Goal: Task Accomplishment & Management: Use online tool/utility

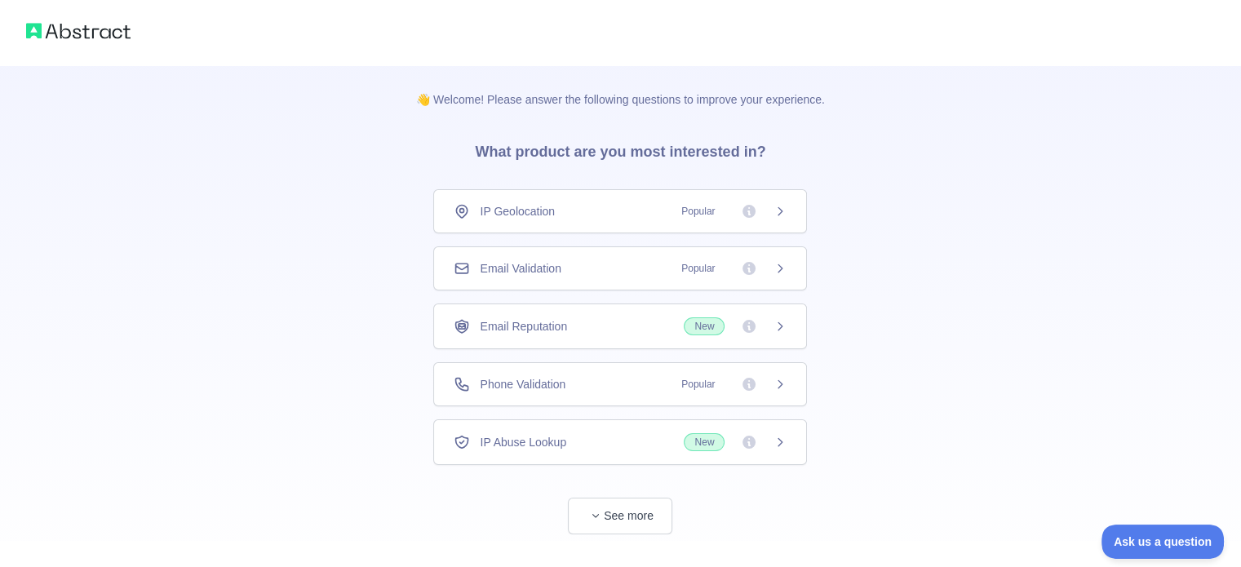
click at [536, 266] on span "Email Validation" at bounding box center [520, 268] width 81 height 16
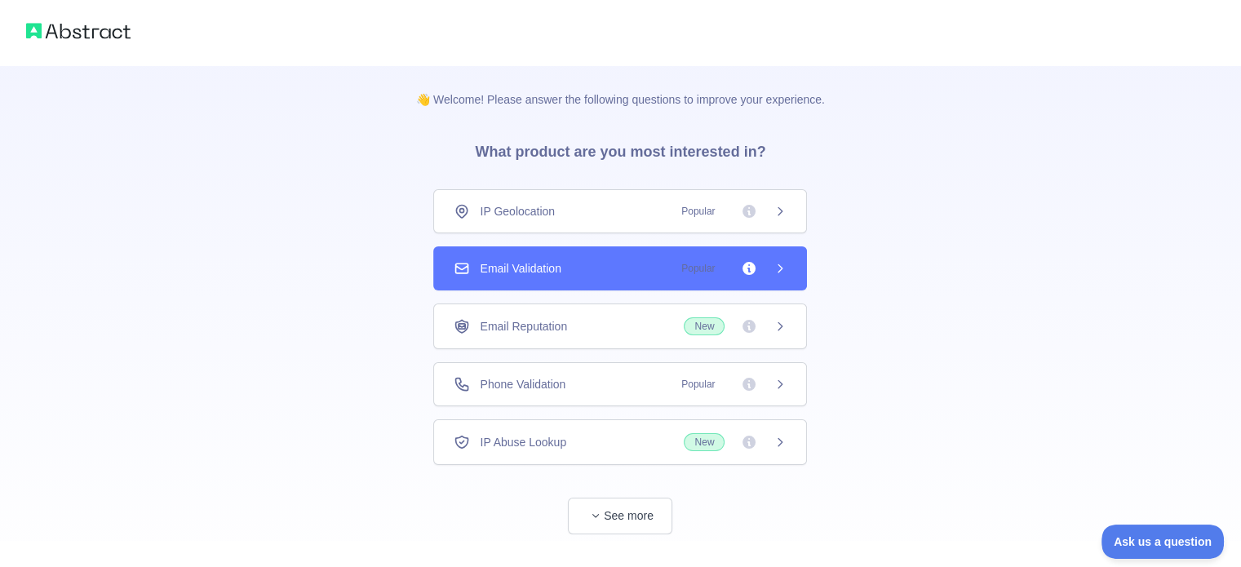
click at [536, 266] on span "Email Validation" at bounding box center [520, 268] width 81 height 16
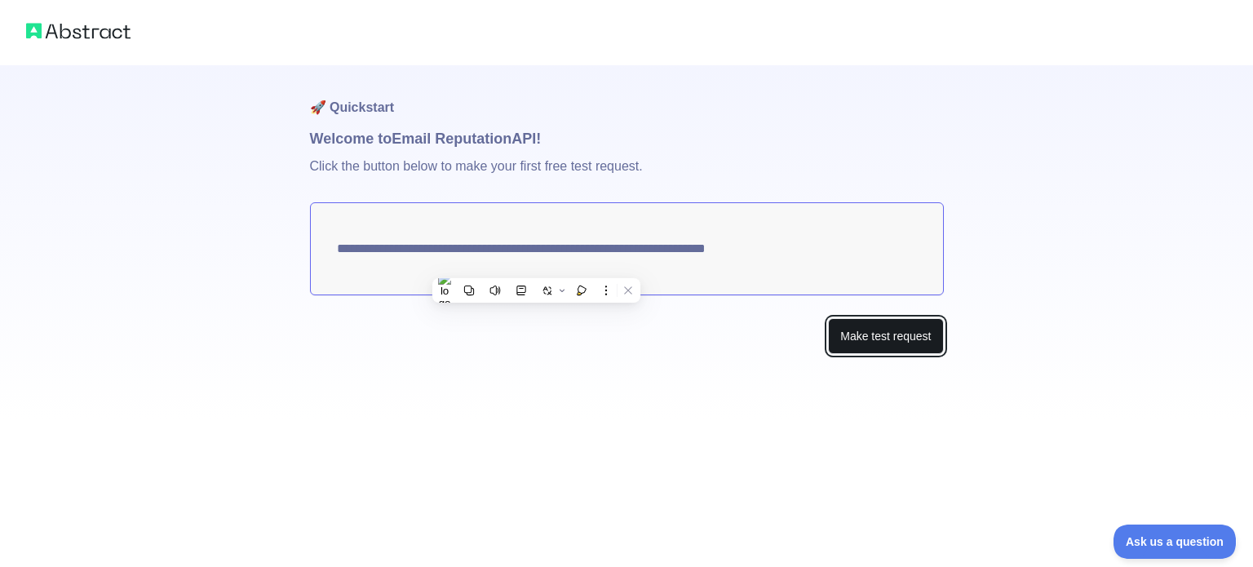
click at [907, 339] on button "Make test request" at bounding box center [885, 336] width 115 height 37
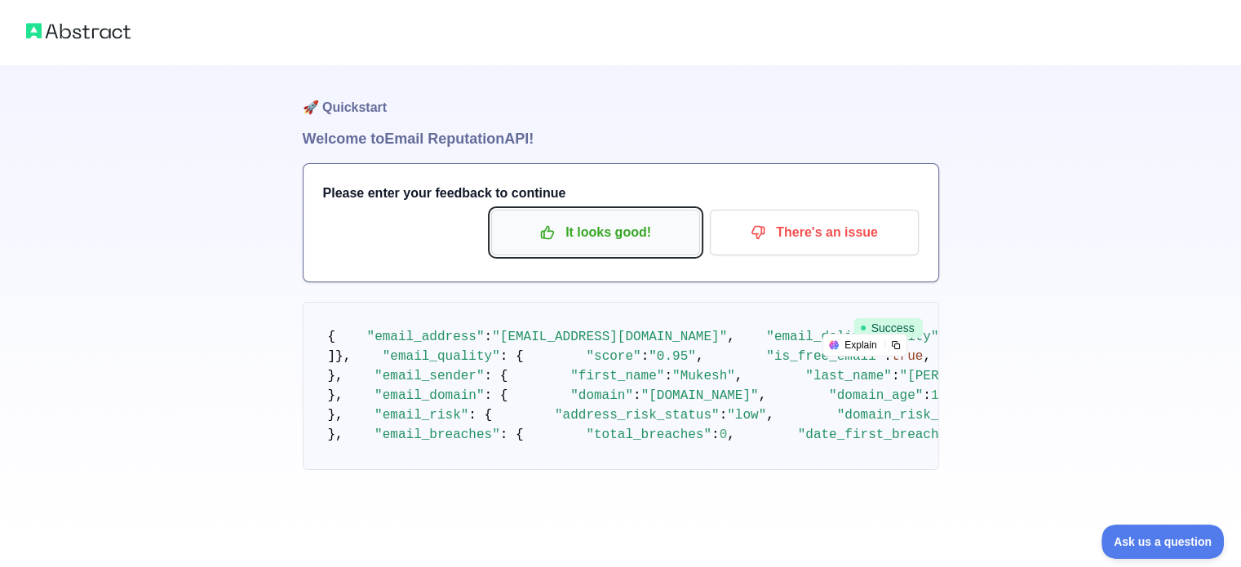
click at [620, 231] on p "It looks good!" at bounding box center [595, 233] width 184 height 28
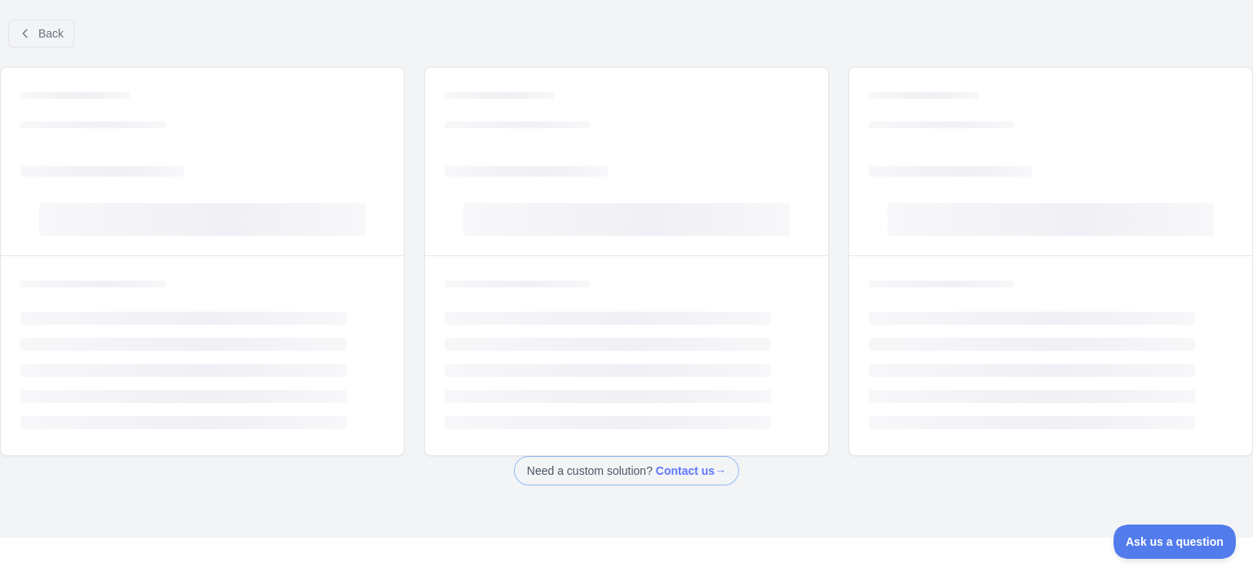
click at [560, 220] on rect at bounding box center [626, 219] width 326 height 33
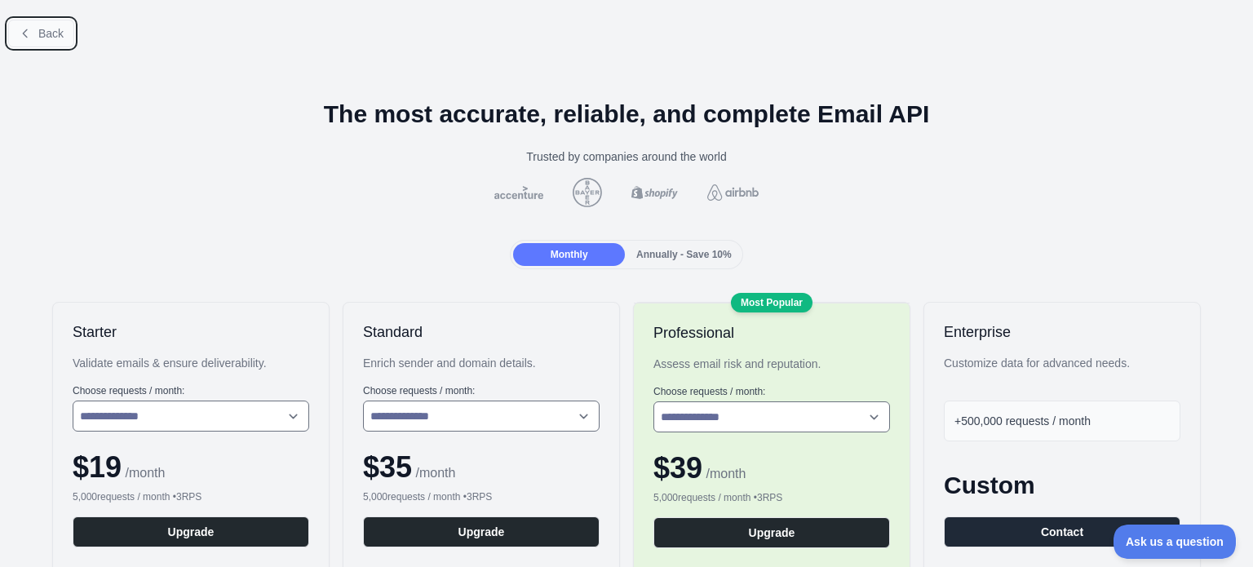
click at [47, 41] on button "Back" at bounding box center [41, 34] width 66 height 28
click at [19, 29] on icon at bounding box center [25, 33] width 13 height 13
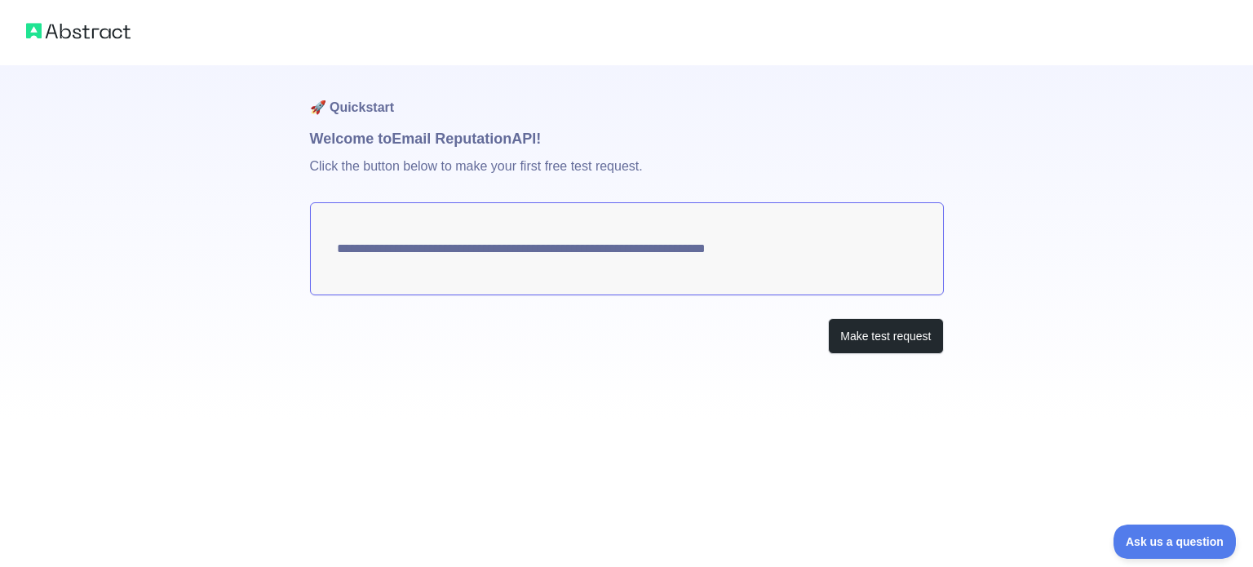
click at [88, 35] on img at bounding box center [78, 31] width 104 height 23
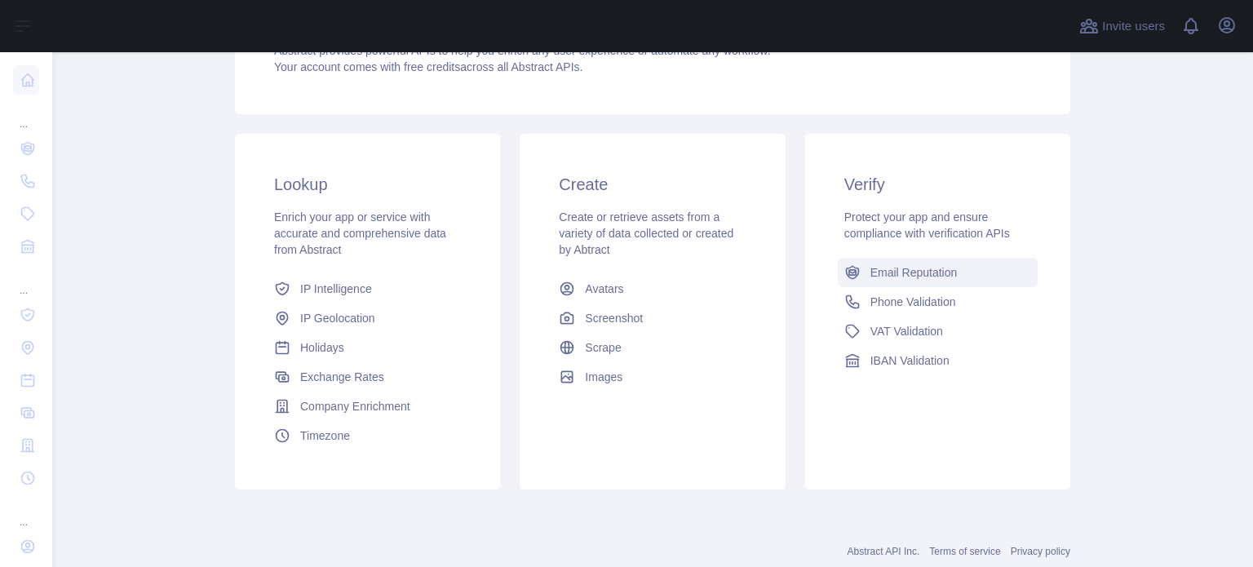
click at [911, 260] on link "Email Reputation" at bounding box center [938, 272] width 200 height 29
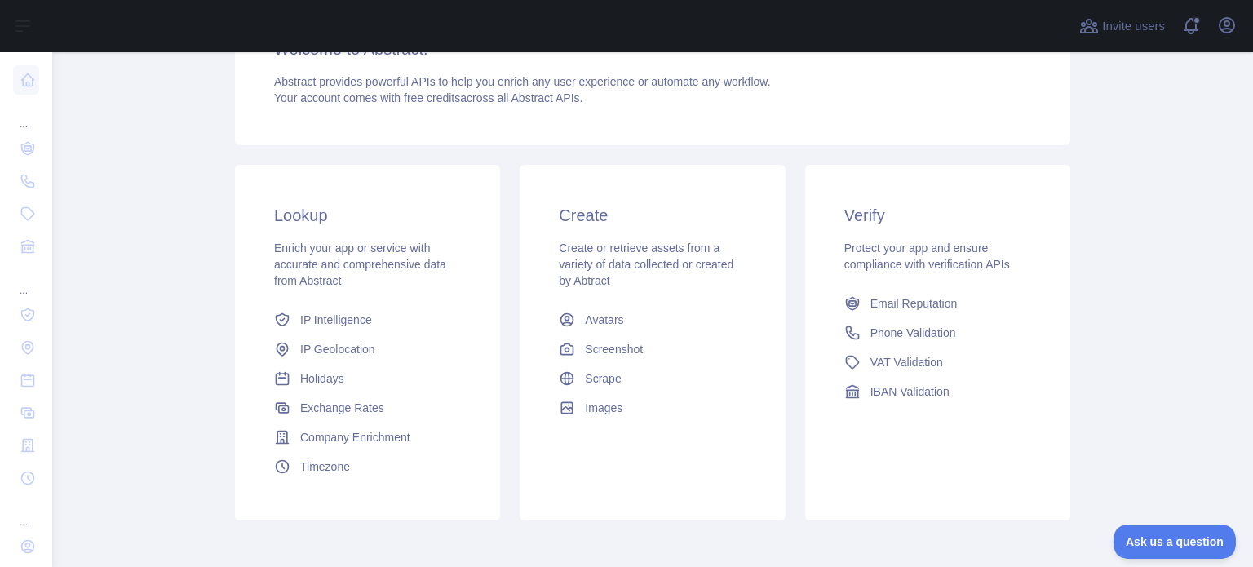
scroll to position [173, 0]
click at [897, 288] on link "Email Reputation" at bounding box center [938, 301] width 200 height 29
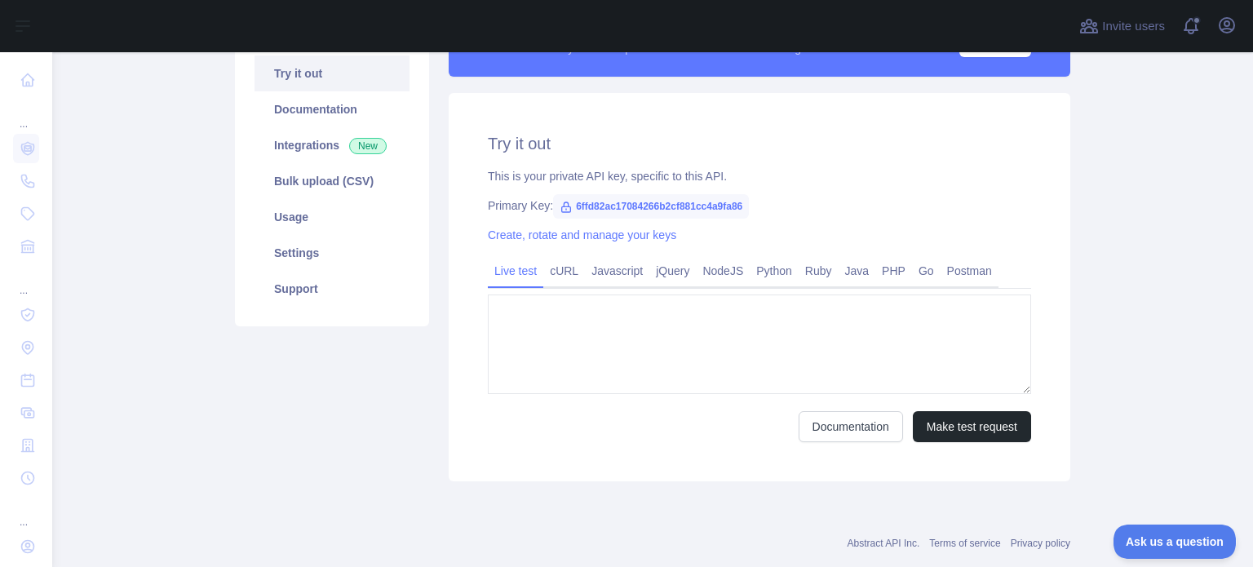
type textarea "**********"
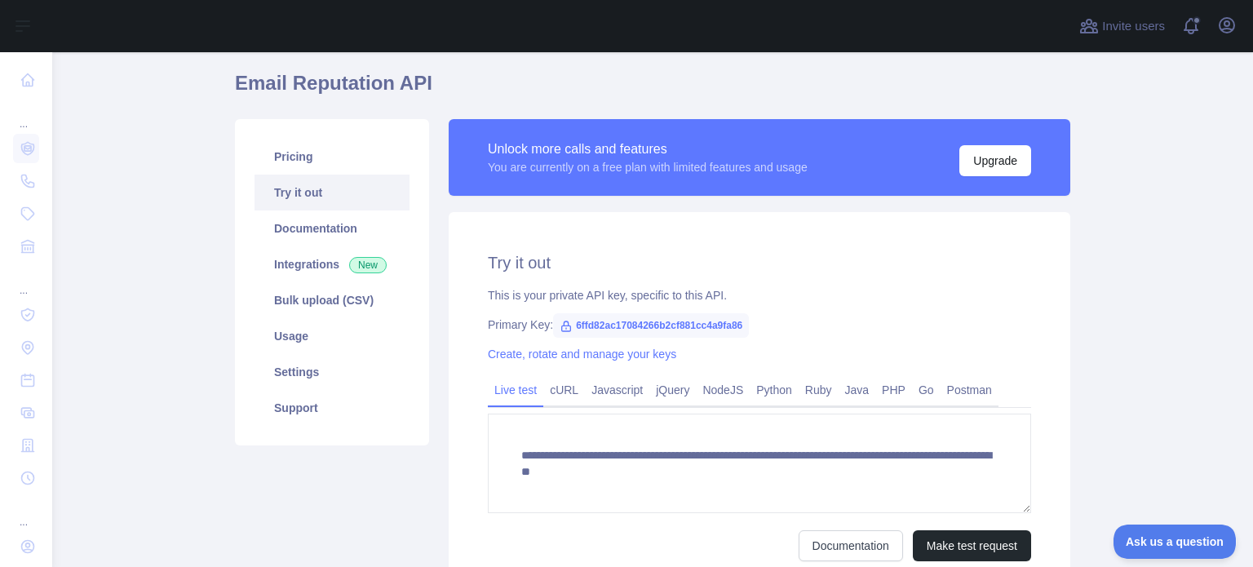
scroll to position [65, 0]
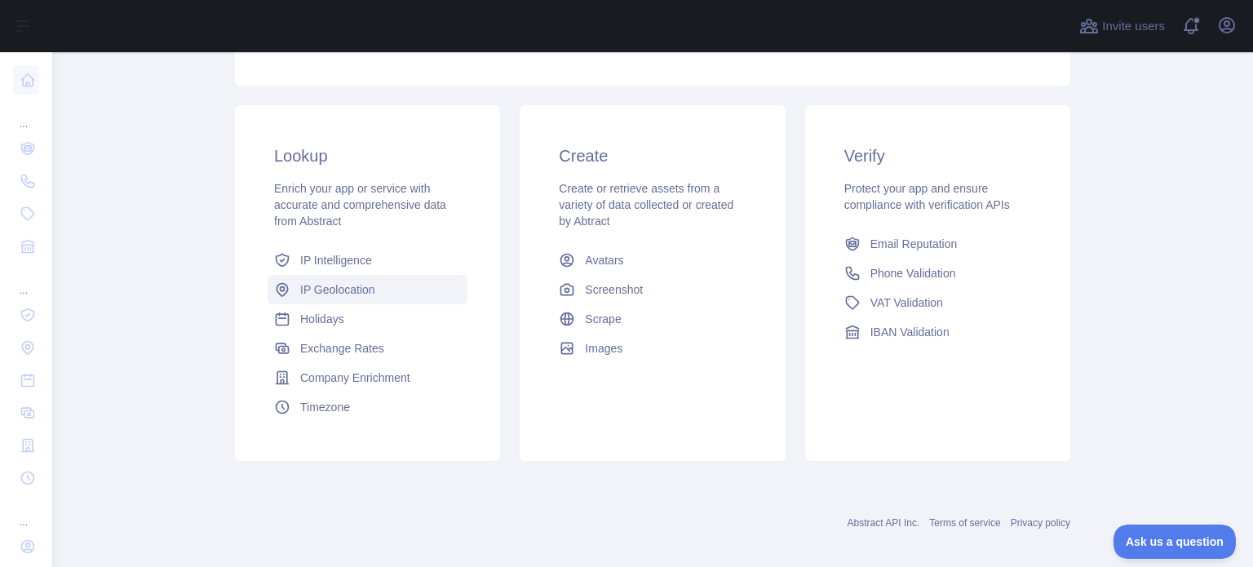
scroll to position [233, 0]
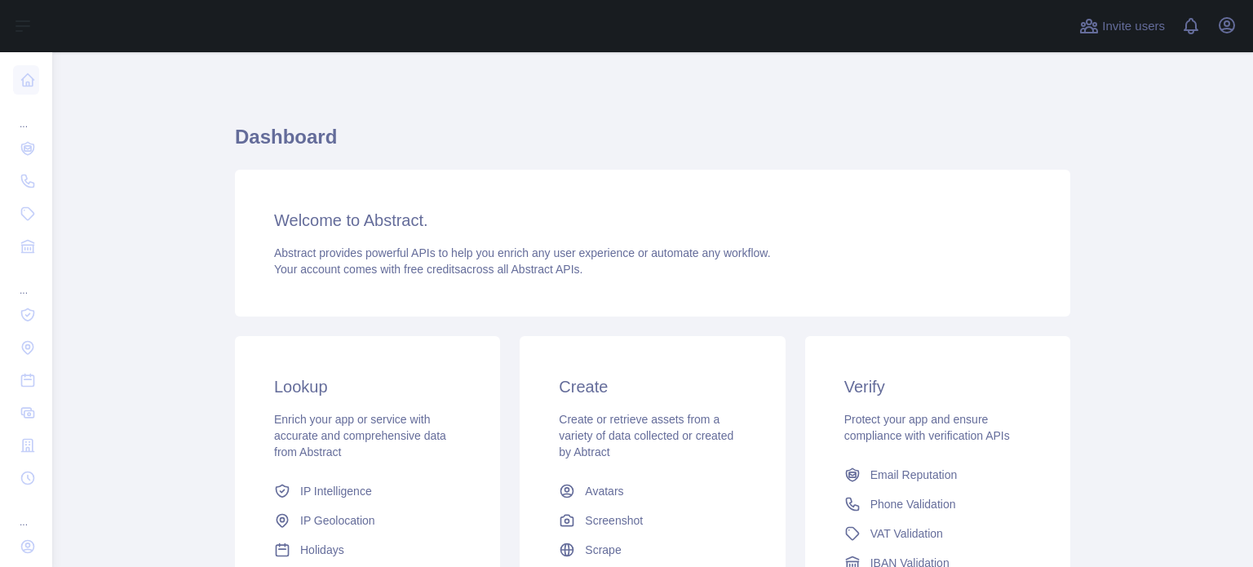
scroll to position [193, 0]
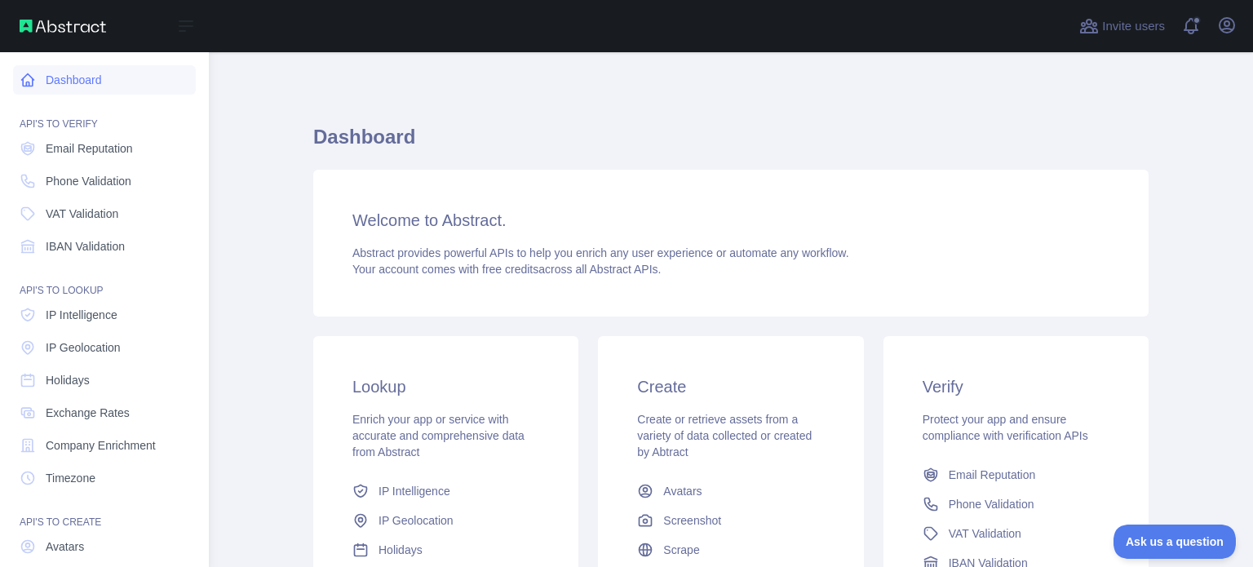
click at [98, 79] on link "Dashboard" at bounding box center [104, 79] width 183 height 29
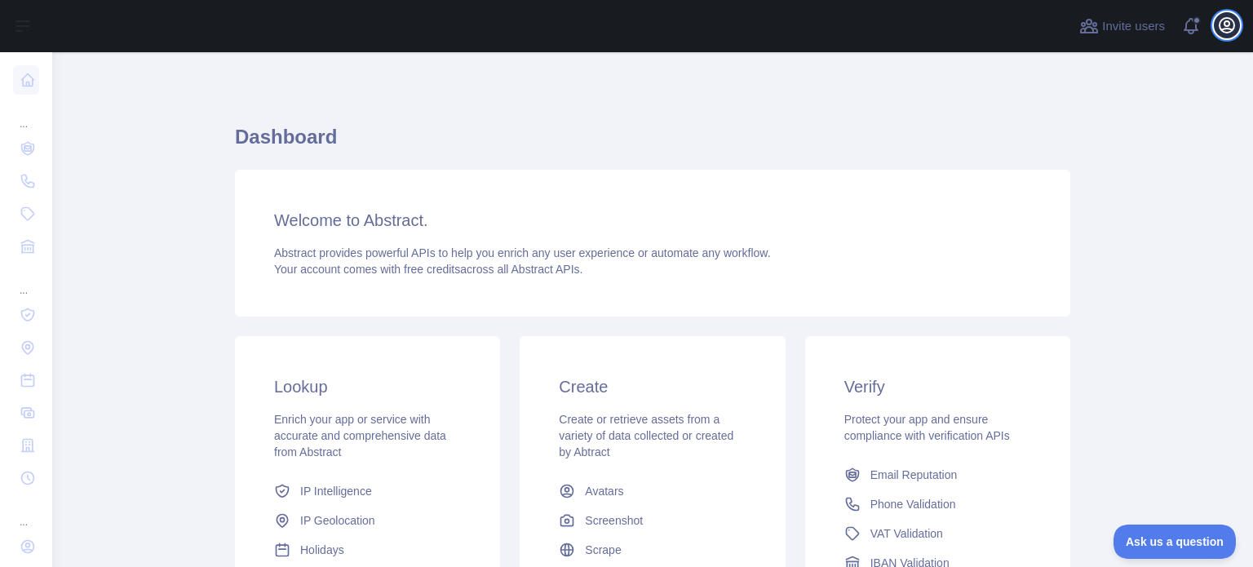
click at [1224, 29] on icon "button" at bounding box center [1227, 25] width 15 height 15
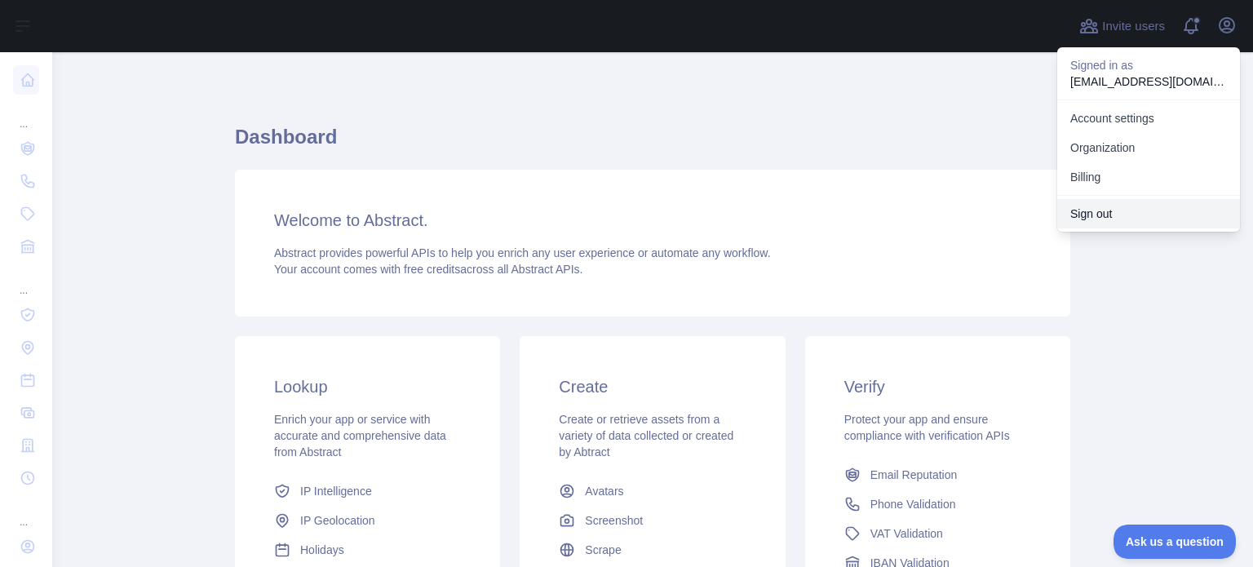
click at [1119, 217] on button "Sign out" at bounding box center [1148, 213] width 183 height 29
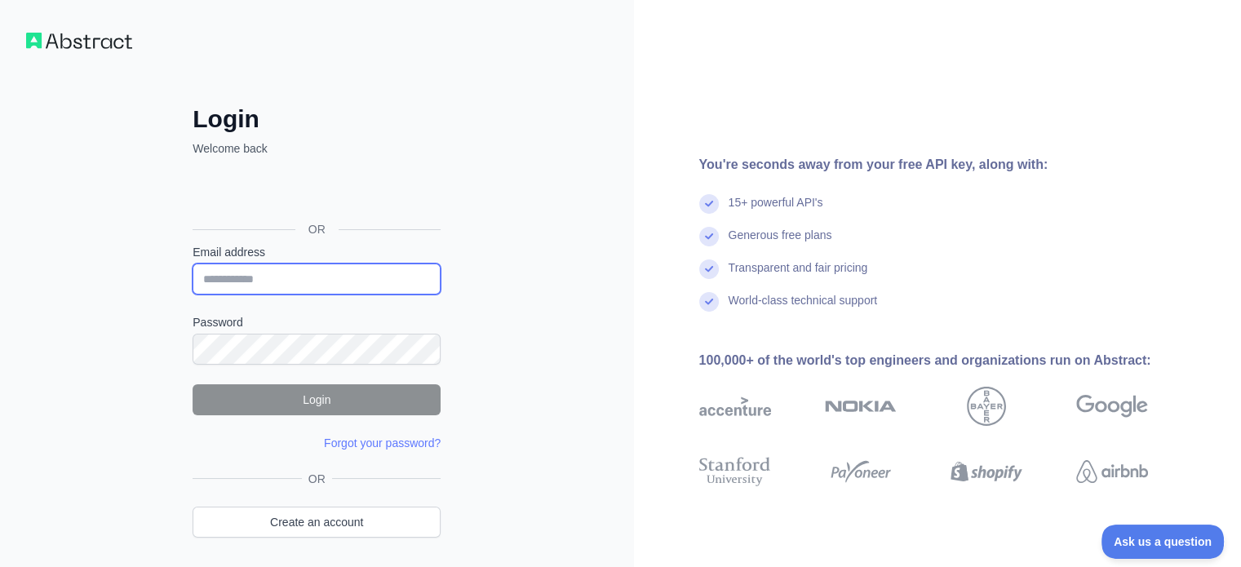
click at [321, 280] on input "Email address" at bounding box center [317, 279] width 248 height 31
type input "**********"
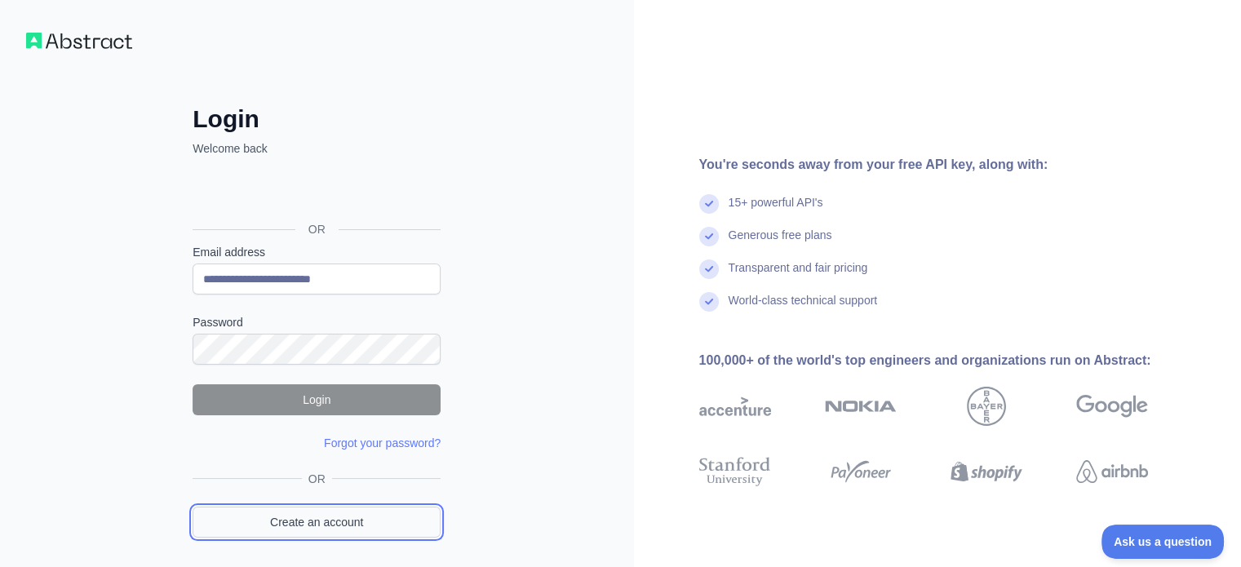
click at [313, 512] on link "Create an account" at bounding box center [317, 522] width 248 height 31
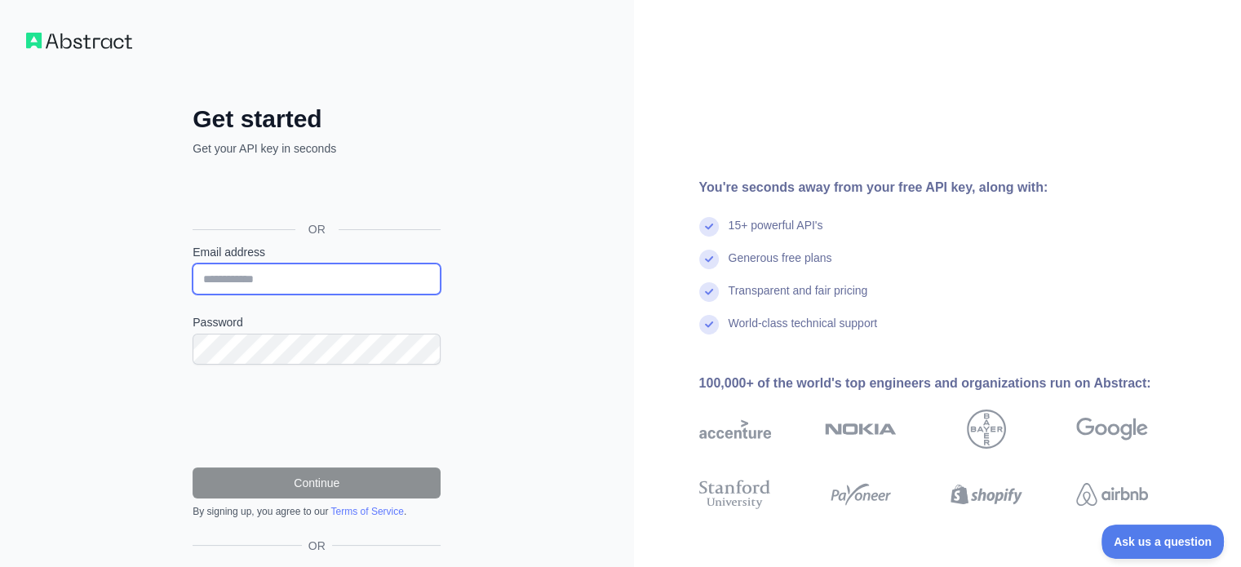
click at [321, 270] on input "Email address" at bounding box center [317, 279] width 248 height 31
type input "**********"
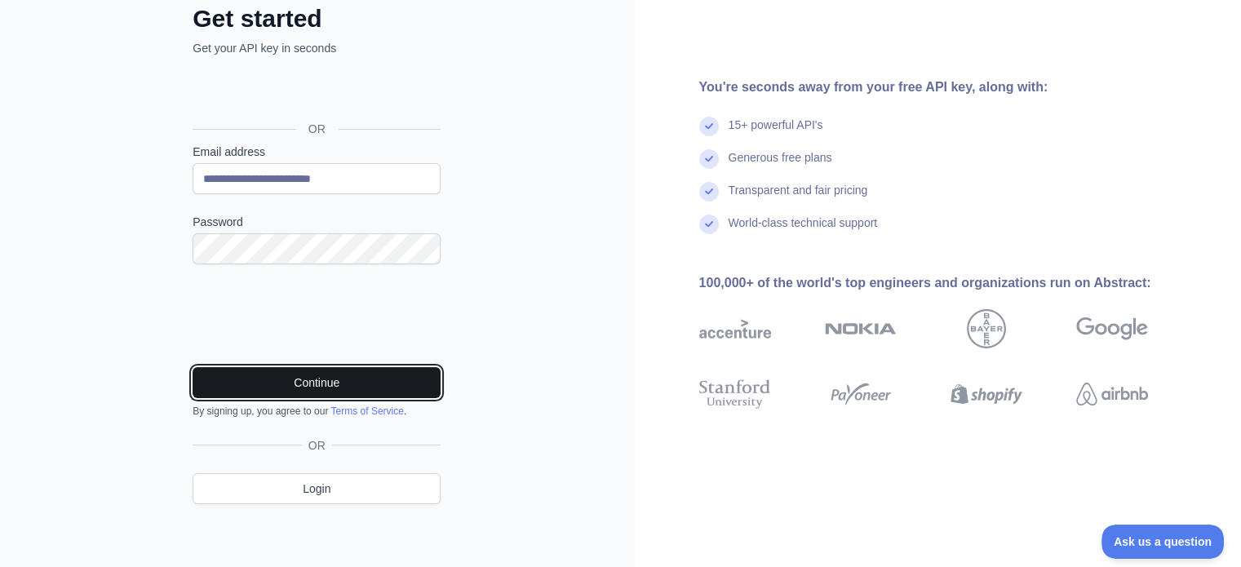
click at [308, 377] on button "Continue" at bounding box center [317, 382] width 248 height 31
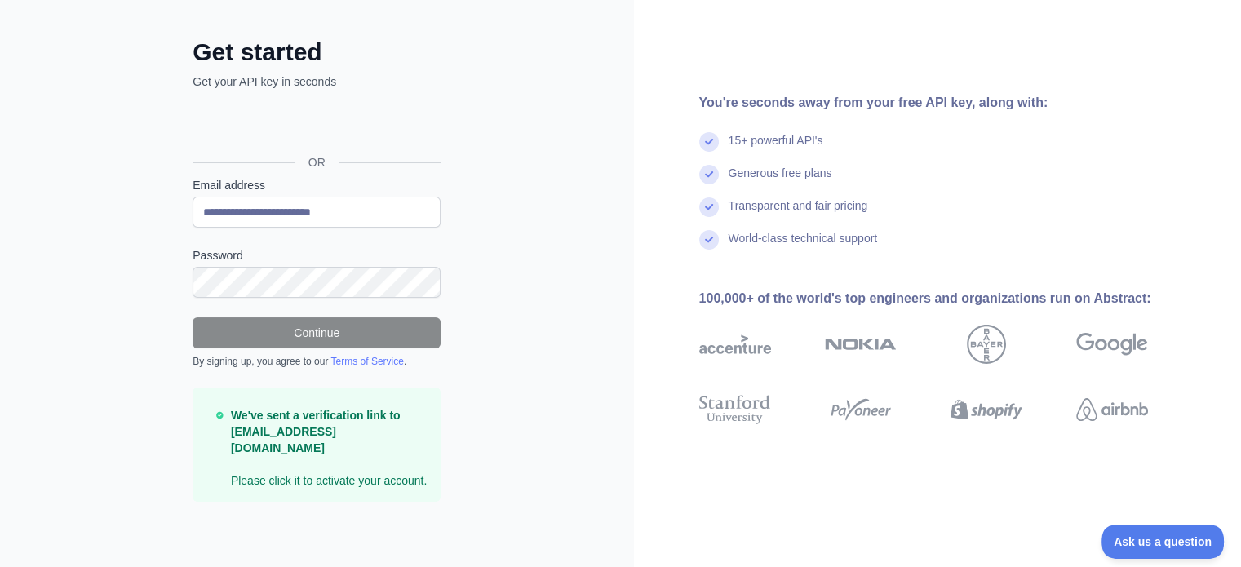
scroll to position [48, 0]
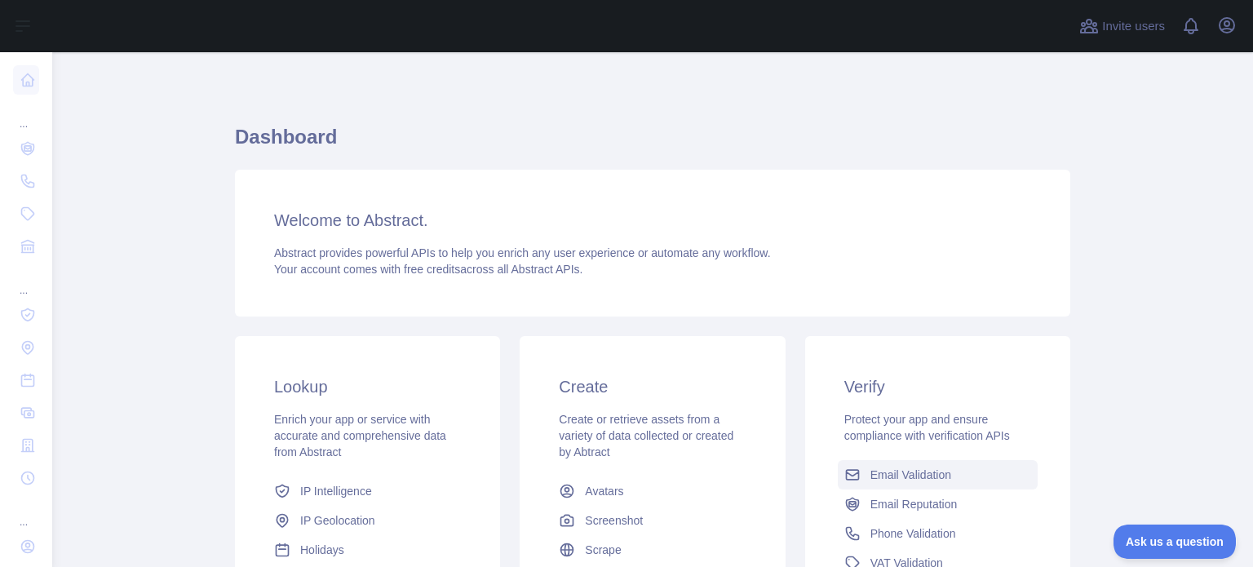
click at [871, 469] on span "Email Validation" at bounding box center [911, 475] width 81 height 16
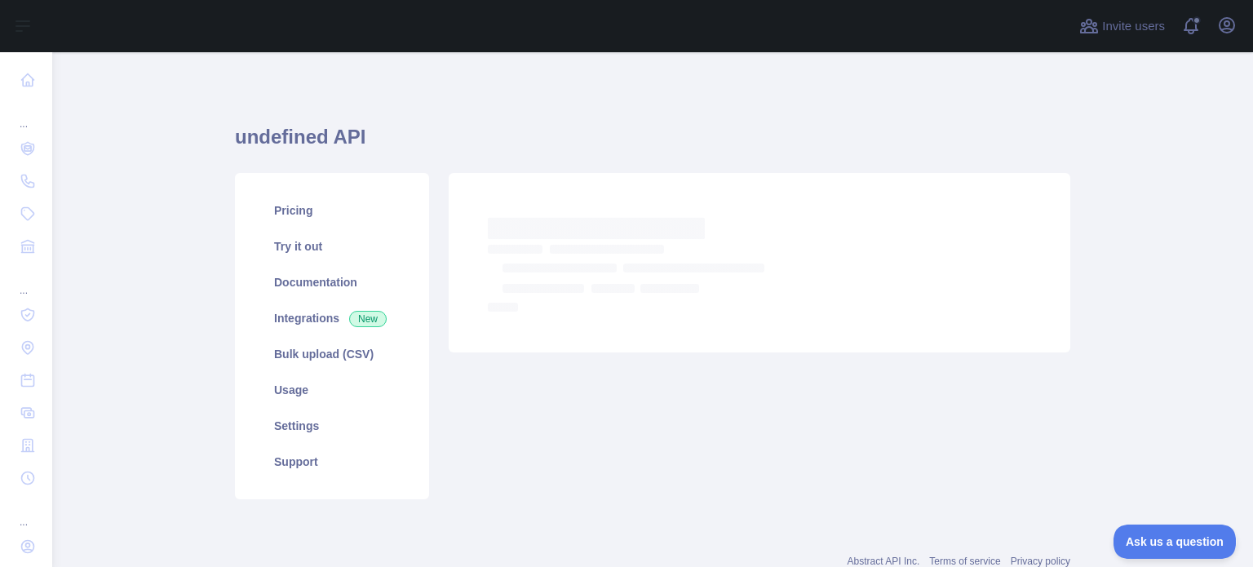
scroll to position [52, 0]
click at [335, 247] on link "Try it out" at bounding box center [332, 246] width 155 height 36
click at [317, 241] on link "Try it out" at bounding box center [332, 246] width 155 height 36
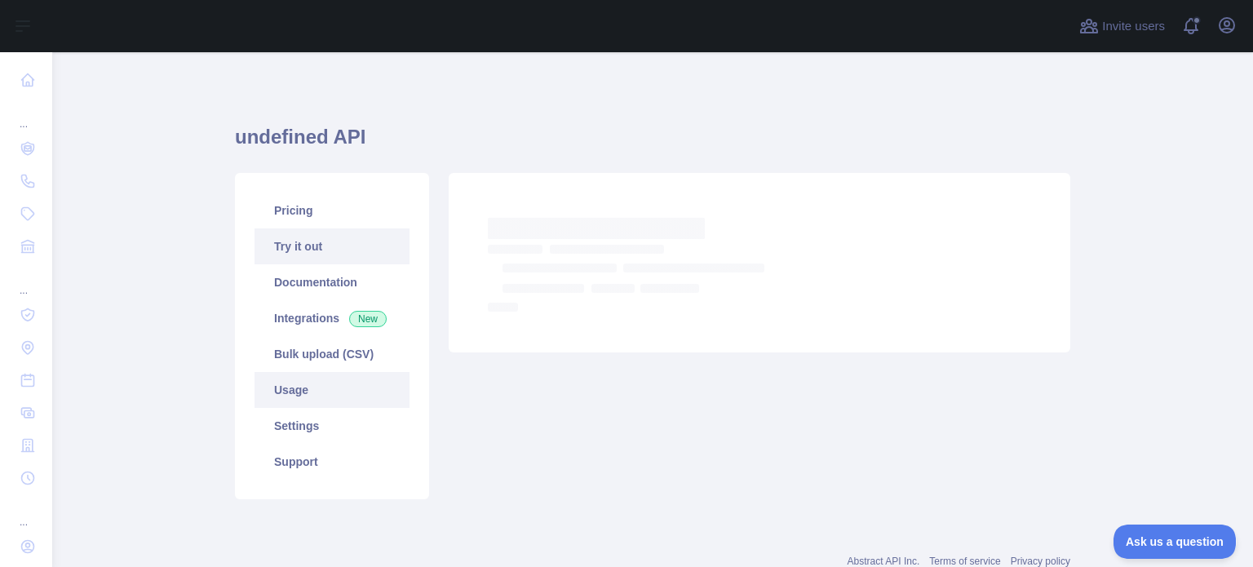
click at [345, 395] on link "Usage" at bounding box center [332, 390] width 155 height 36
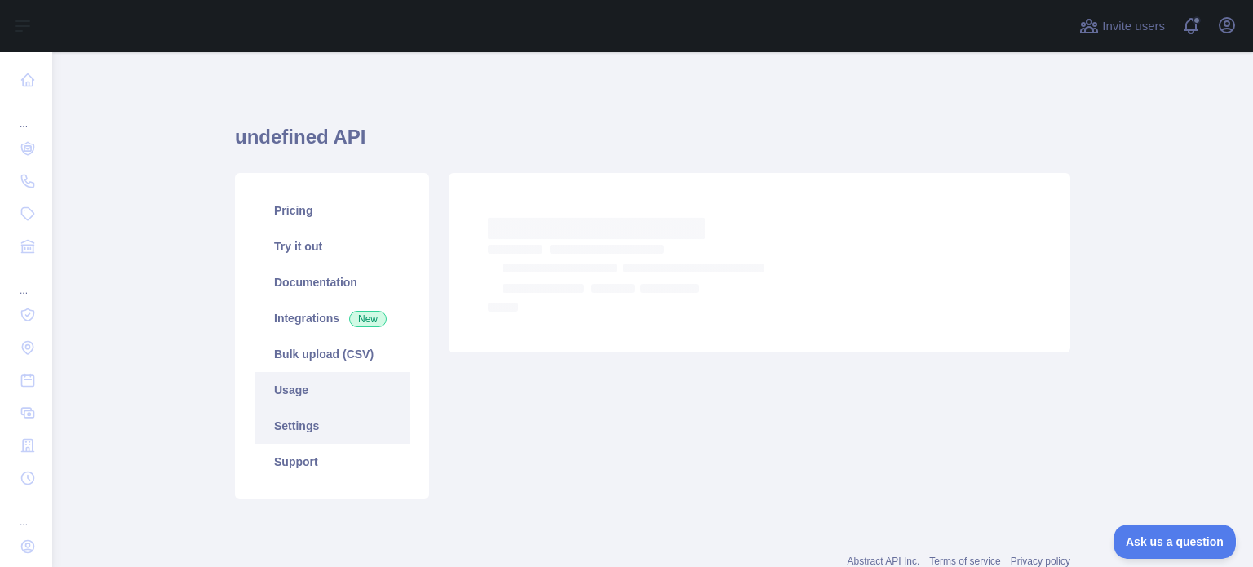
click at [309, 433] on link "Settings" at bounding box center [332, 426] width 155 height 36
click at [310, 460] on link "Support" at bounding box center [332, 462] width 155 height 36
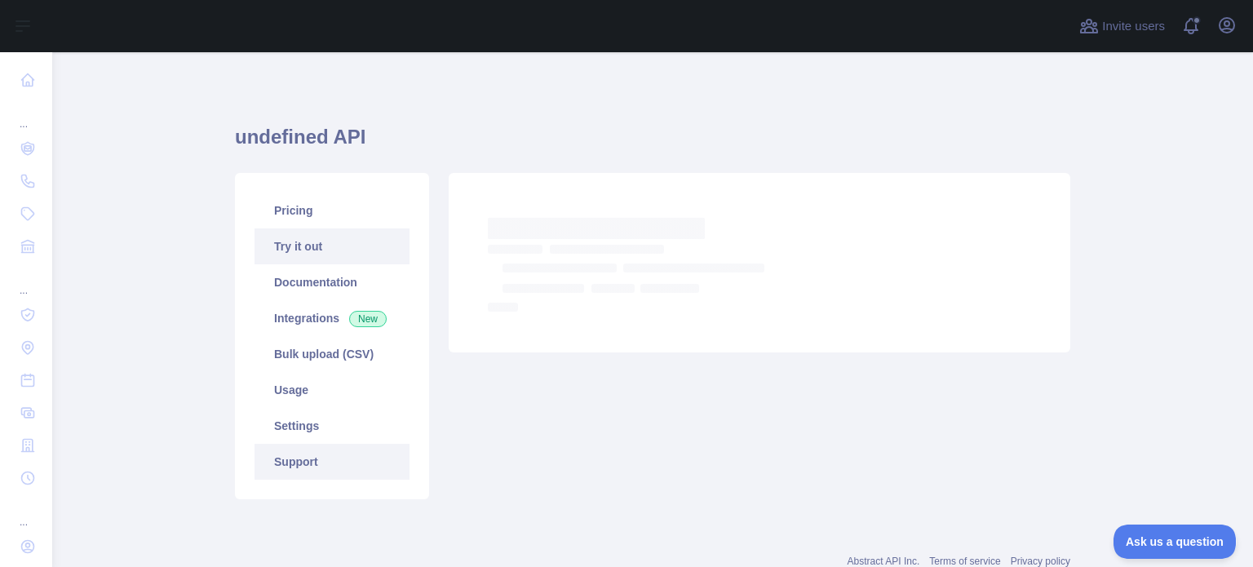
click at [309, 238] on link "Try it out" at bounding box center [332, 246] width 155 height 36
click at [335, 246] on link "Try it out" at bounding box center [332, 246] width 155 height 36
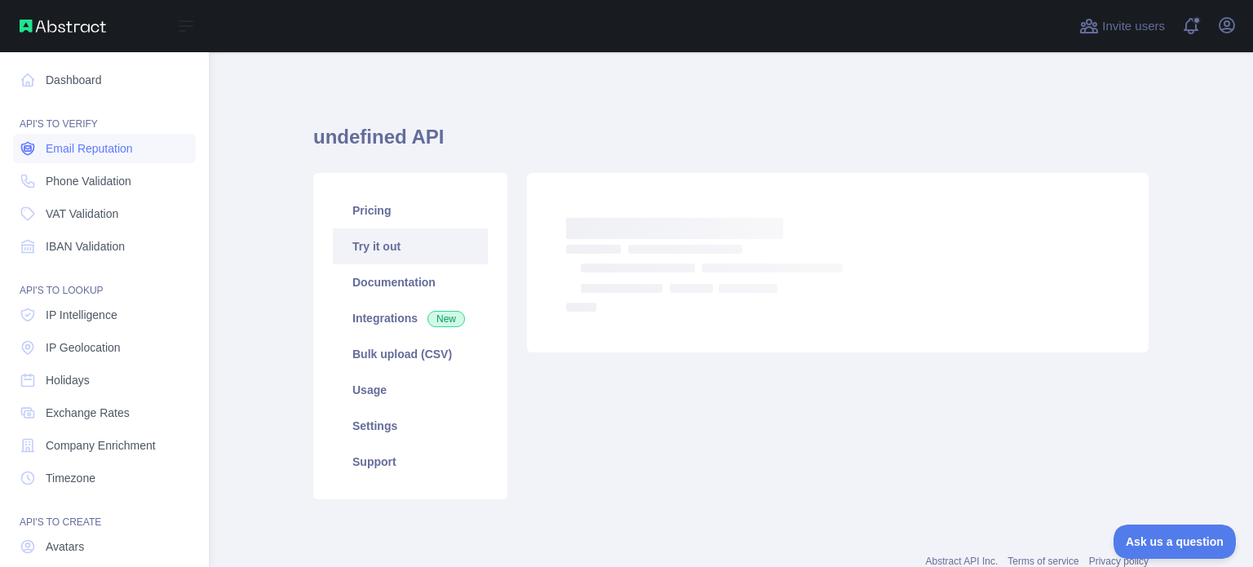
click at [94, 146] on span "Email Reputation" at bounding box center [89, 148] width 87 height 16
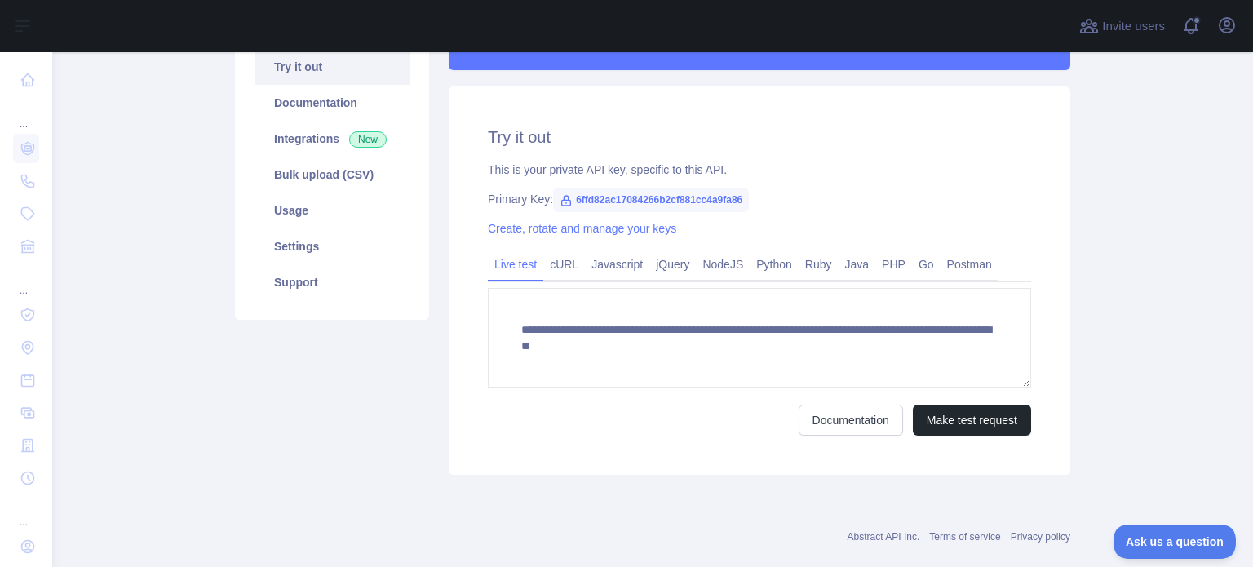
scroll to position [196, 0]
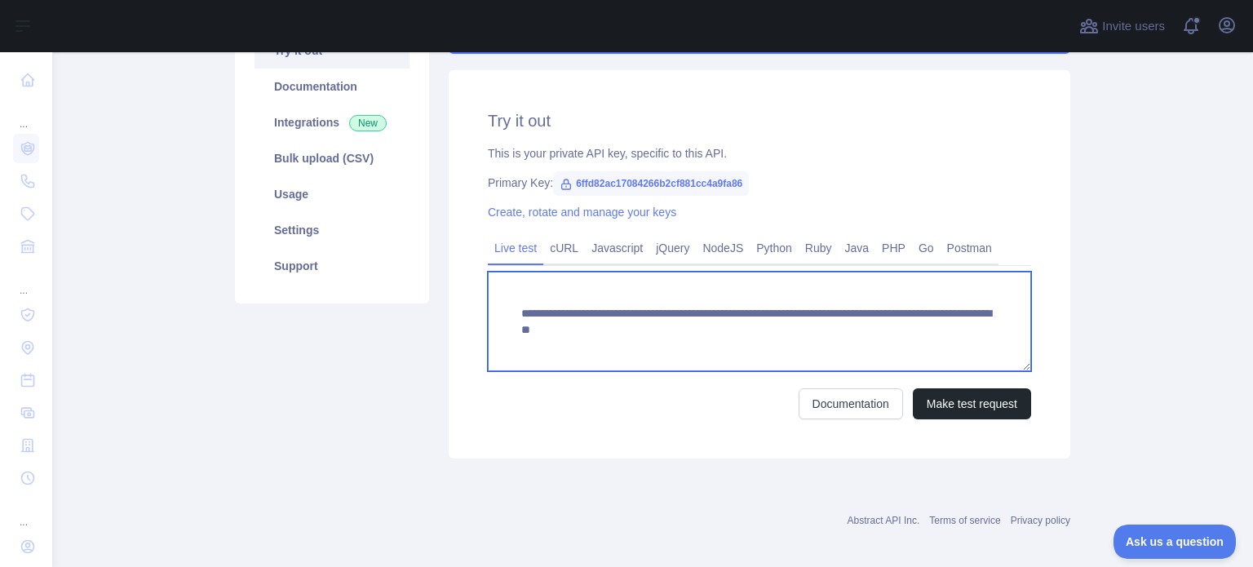
drag, startPoint x: 959, startPoint y: 326, endPoint x: 392, endPoint y: 313, distance: 568.0
click at [392, 313] on div "**********" at bounding box center [652, 217] width 855 height 501
paste textarea
click at [894, 321] on textarea "**********" at bounding box center [759, 322] width 543 height 100
type textarea "**********"
